Goal: Transaction & Acquisition: Purchase product/service

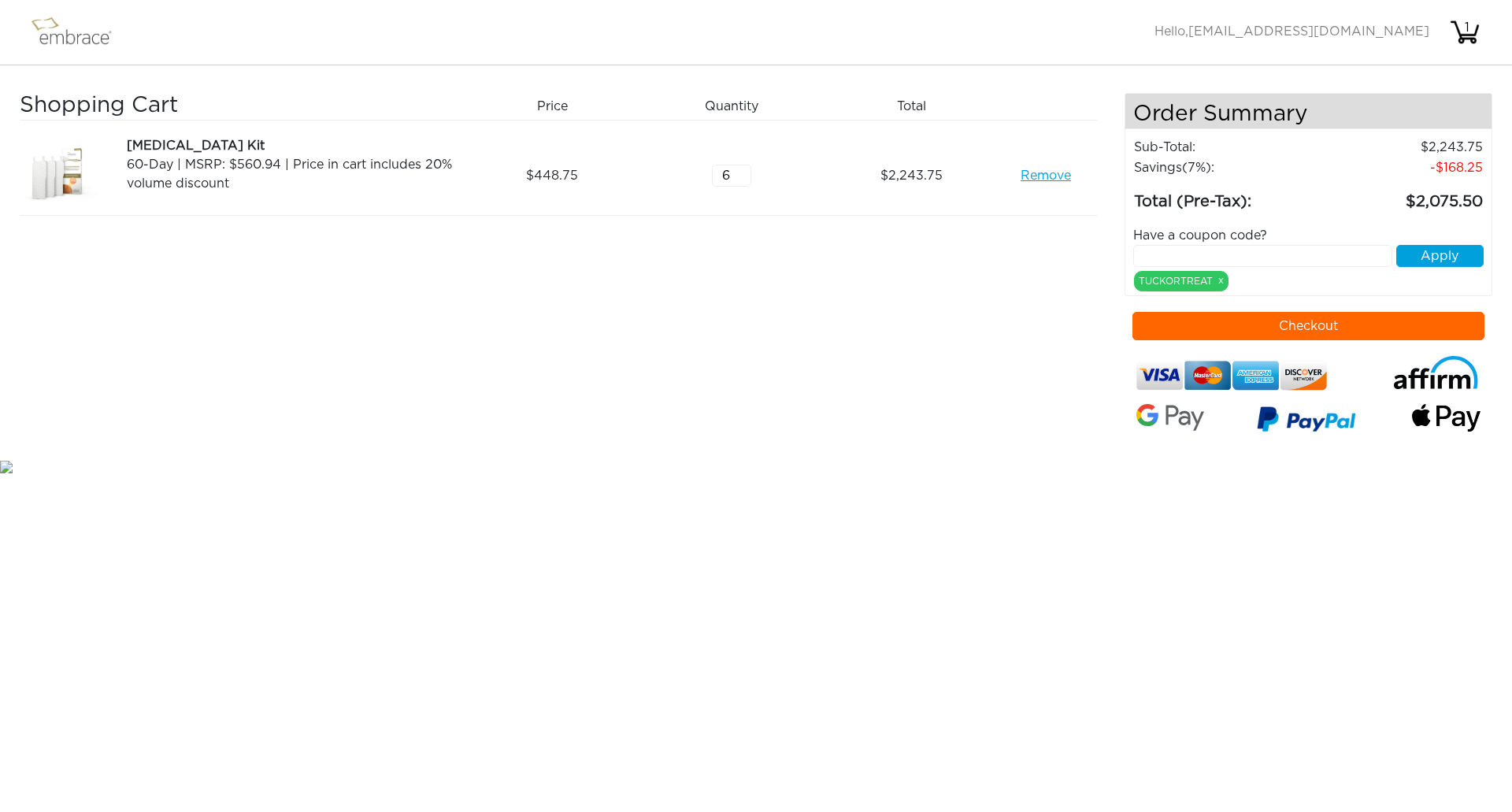
click at [744, 175] on input "6" at bounding box center [732, 175] width 39 height 22
click at [744, 175] on input "7" at bounding box center [732, 175] width 39 height 22
click at [744, 175] on input "8" at bounding box center [732, 175] width 39 height 22
click at [744, 175] on input "9" at bounding box center [732, 175] width 39 height 22
click at [744, 175] on input "10" at bounding box center [732, 175] width 39 height 22
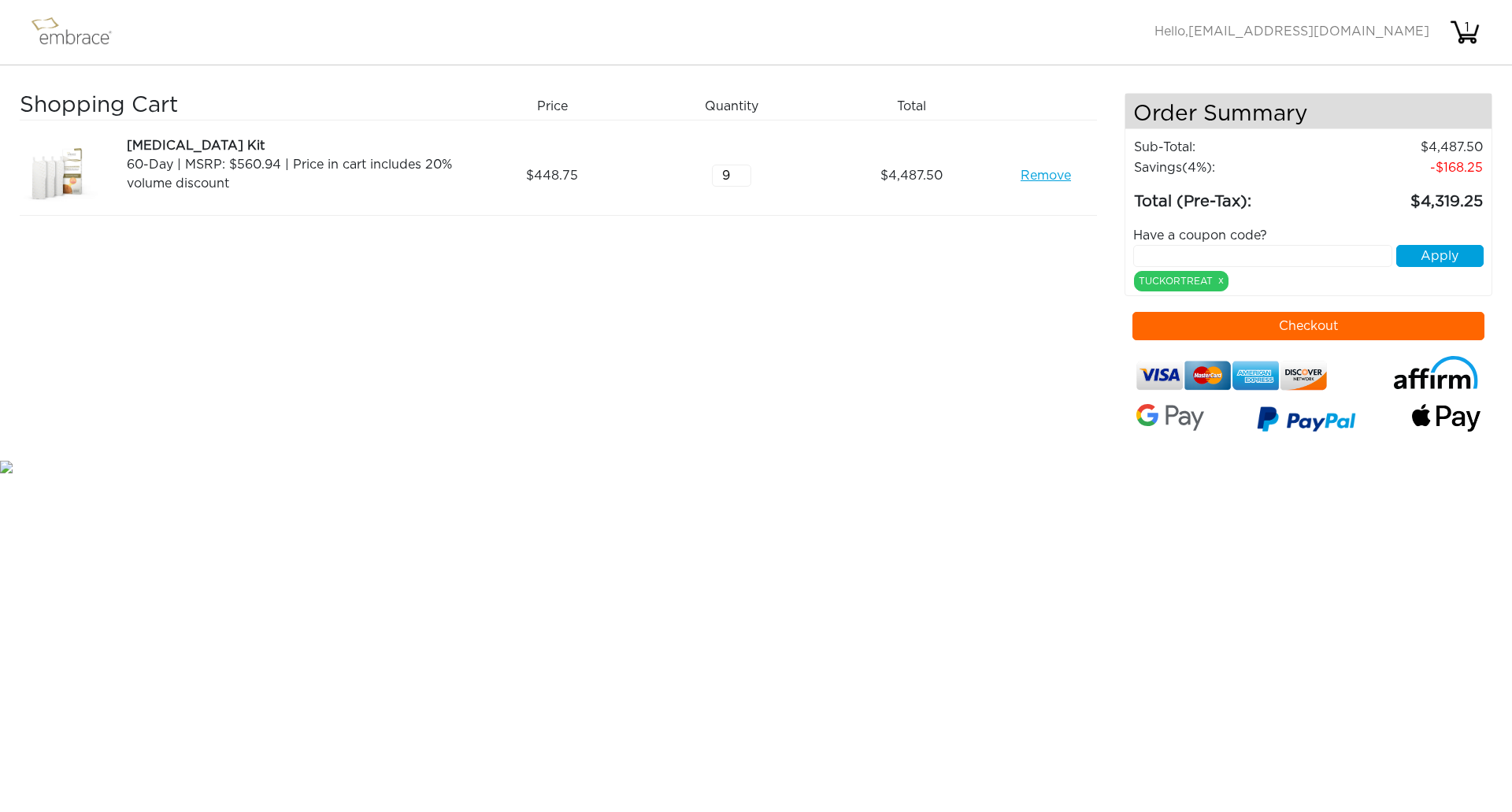
click at [744, 175] on input "9" at bounding box center [732, 175] width 39 height 22
click at [744, 178] on input "8" at bounding box center [732, 175] width 39 height 22
click at [744, 178] on input "7" at bounding box center [732, 175] width 39 height 22
click at [744, 178] on input "6" at bounding box center [732, 175] width 39 height 22
click at [744, 178] on input "5" at bounding box center [732, 175] width 39 height 22
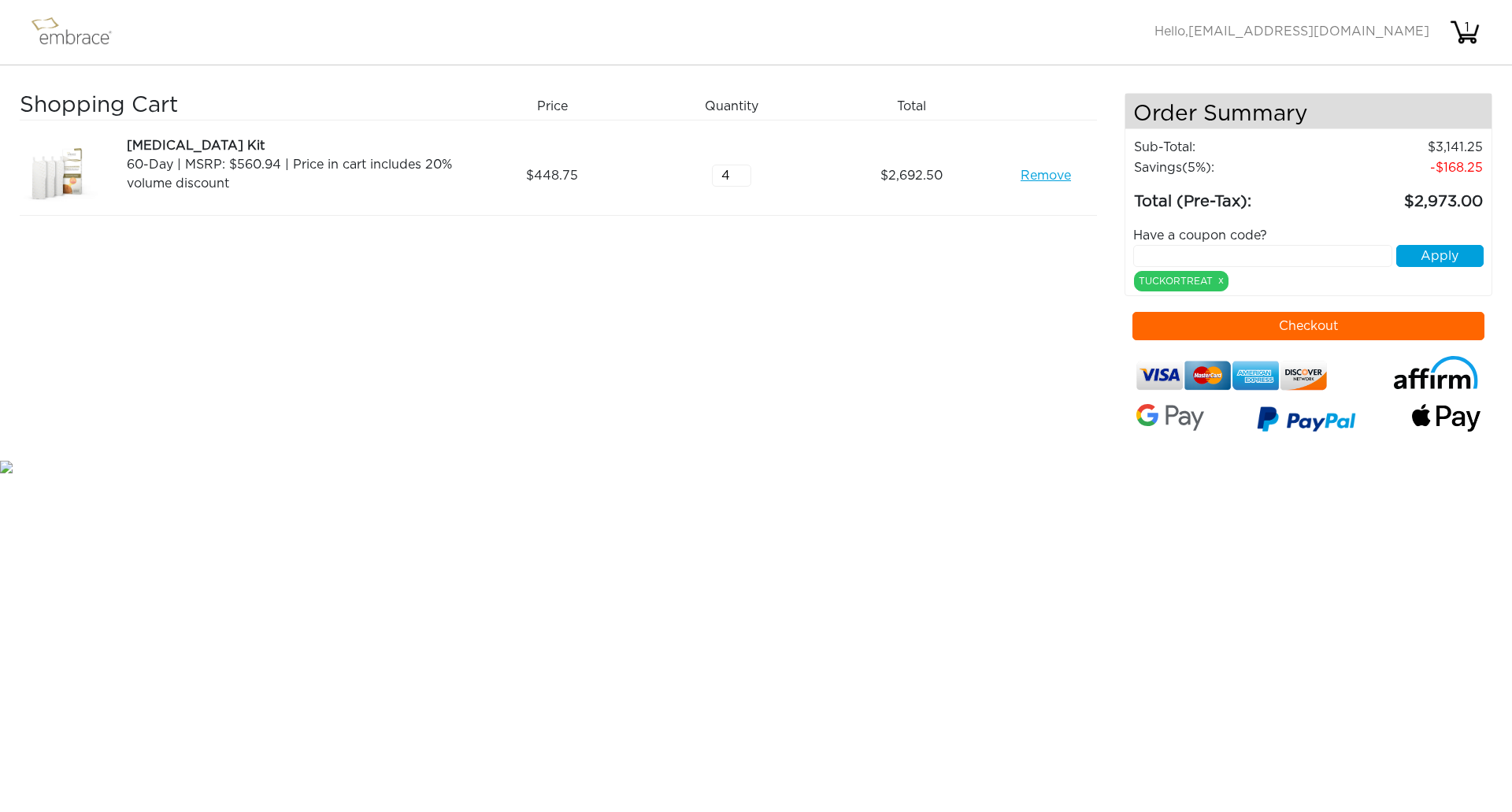
click at [744, 178] on input "4" at bounding box center [732, 175] width 39 height 22
click at [744, 178] on input "3" at bounding box center [732, 175] width 39 height 22
click at [744, 178] on input "2" at bounding box center [732, 175] width 39 height 22
type input "1"
click at [744, 178] on input "1" at bounding box center [732, 175] width 39 height 22
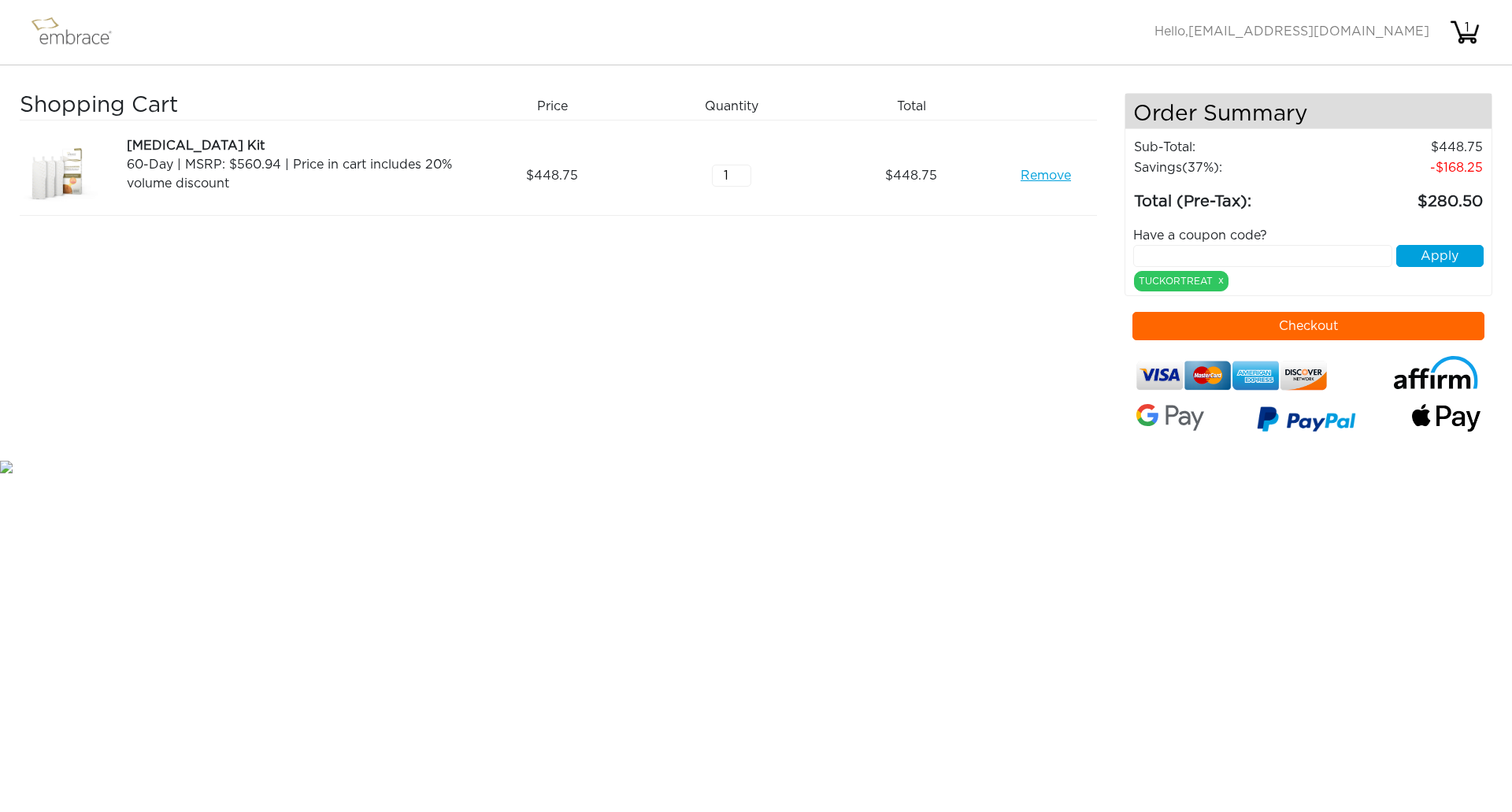
click at [740, 223] on div "Shopping Cart Price Quantity Qty Total Tummy Tuck Kit 60-Day | MSRP: $560.94 | …" at bounding box center [573, 275] width 1105 height 364
click at [1310, 259] on input "text" at bounding box center [1263, 256] width 260 height 22
paste input "TUCKORTREAT"
type input "TUCKORTREAT"
click at [1424, 254] on button "Apply" at bounding box center [1439, 256] width 87 height 22
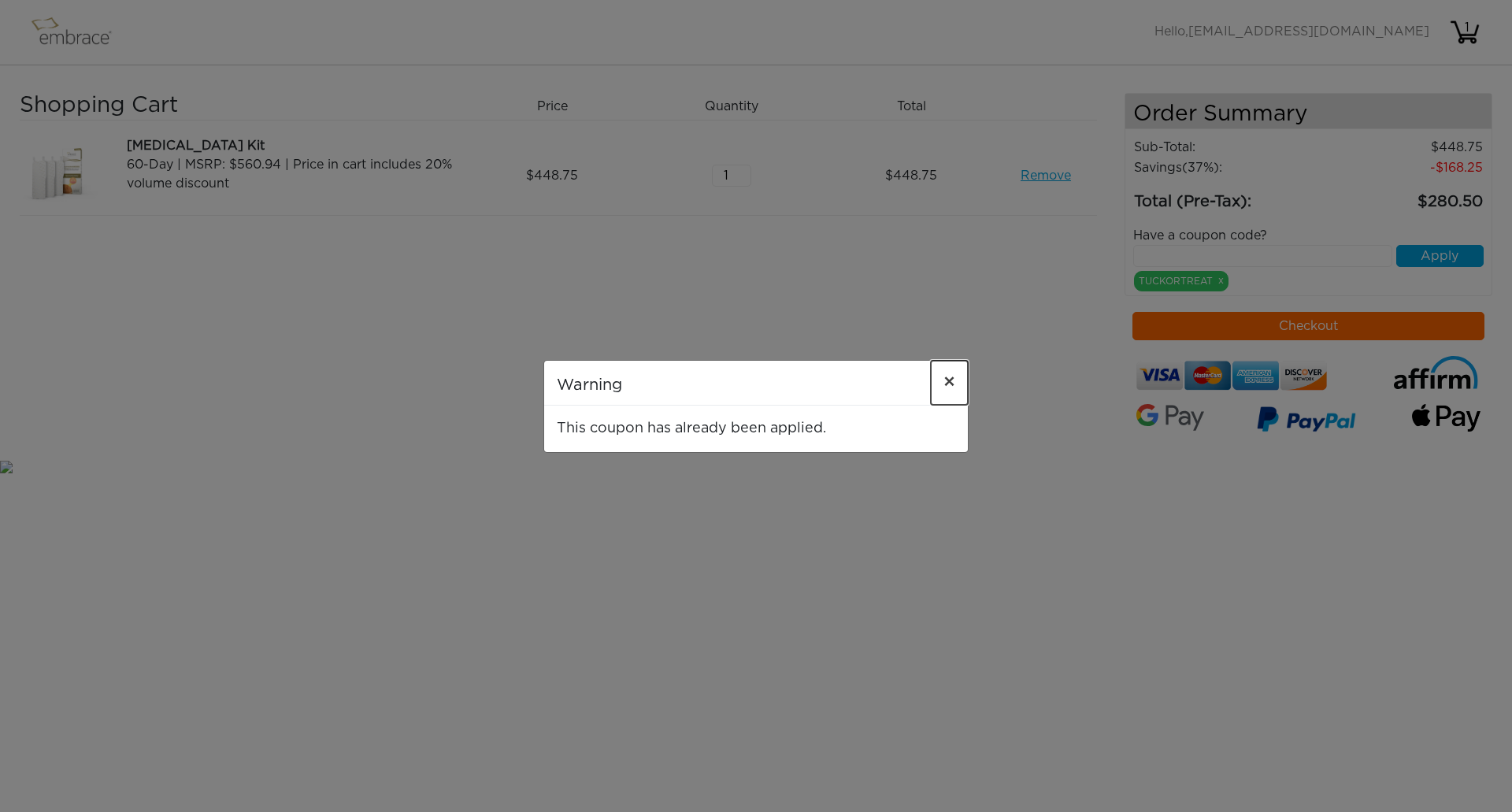
click at [956, 380] on button "×" at bounding box center [949, 383] width 37 height 44
